Goal: Navigation & Orientation: Find specific page/section

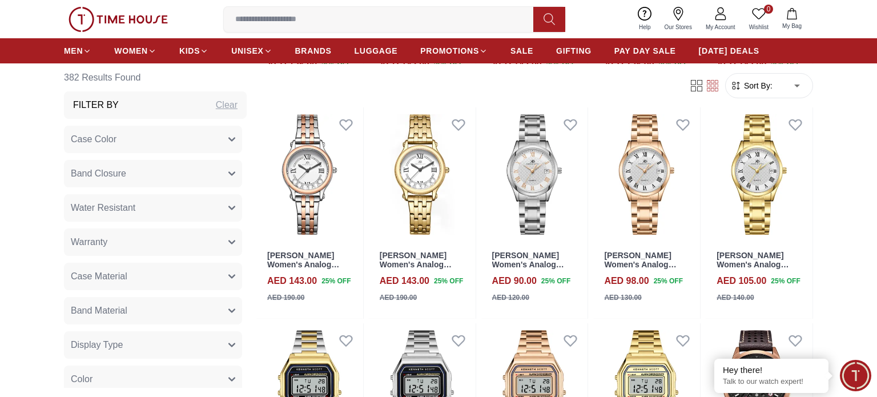
scroll to position [1537, 0]
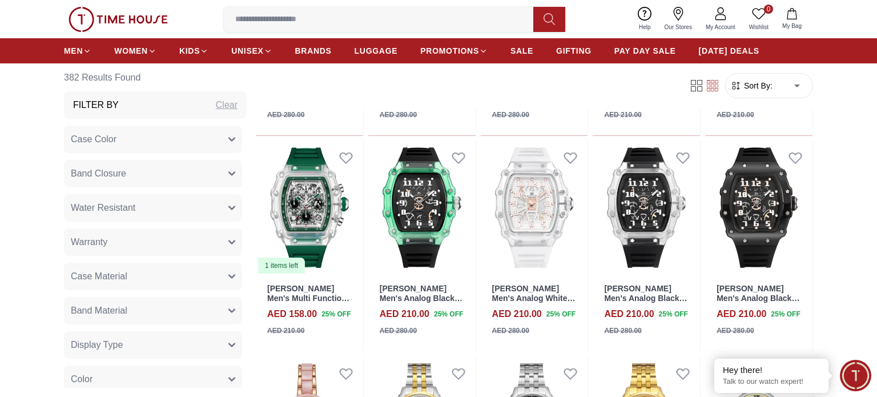
scroll to position [2404, 0]
